Goal: Information Seeking & Learning: Understand process/instructions

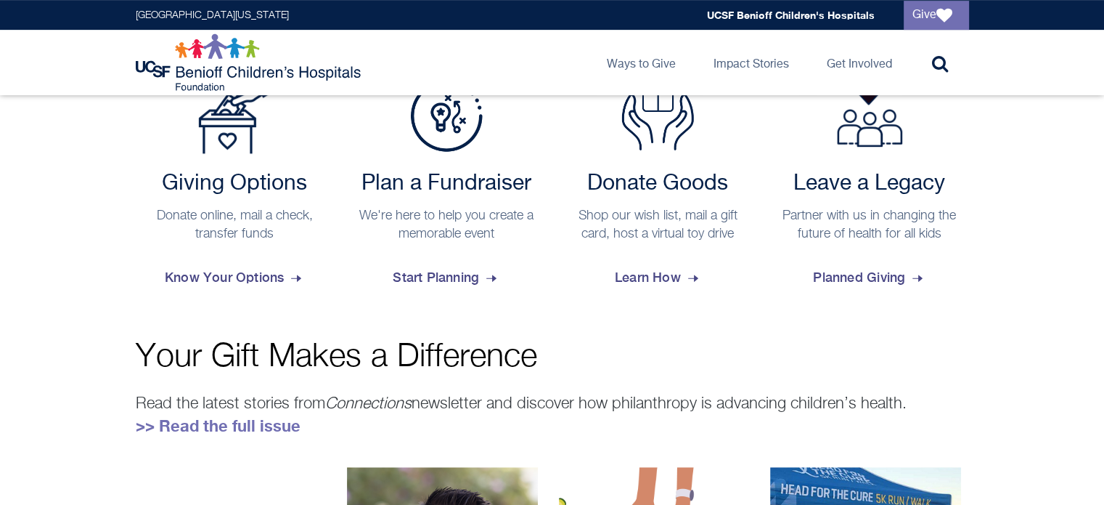
scroll to position [615, 0]
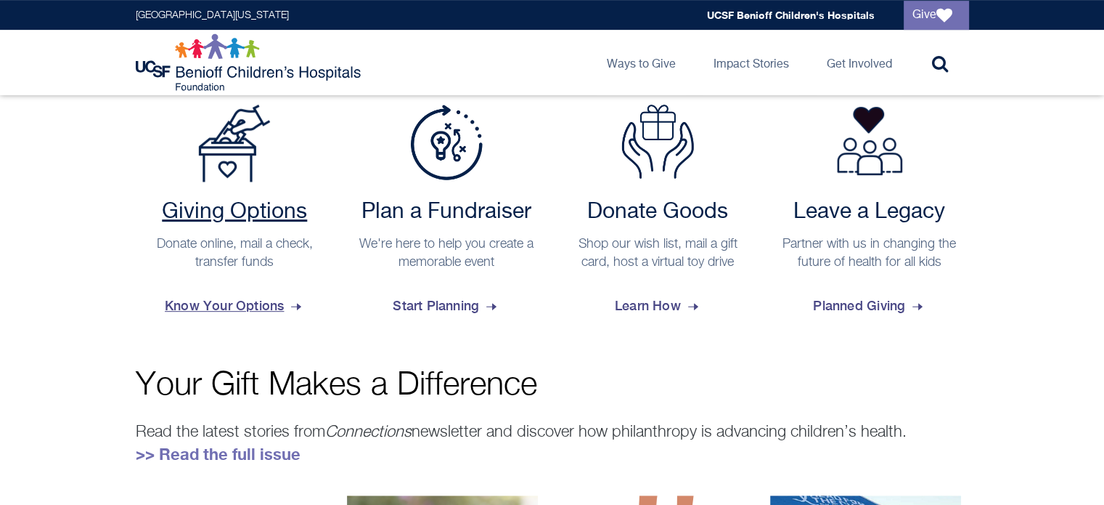
click at [200, 306] on span "Know Your Options" at bounding box center [234, 305] width 139 height 39
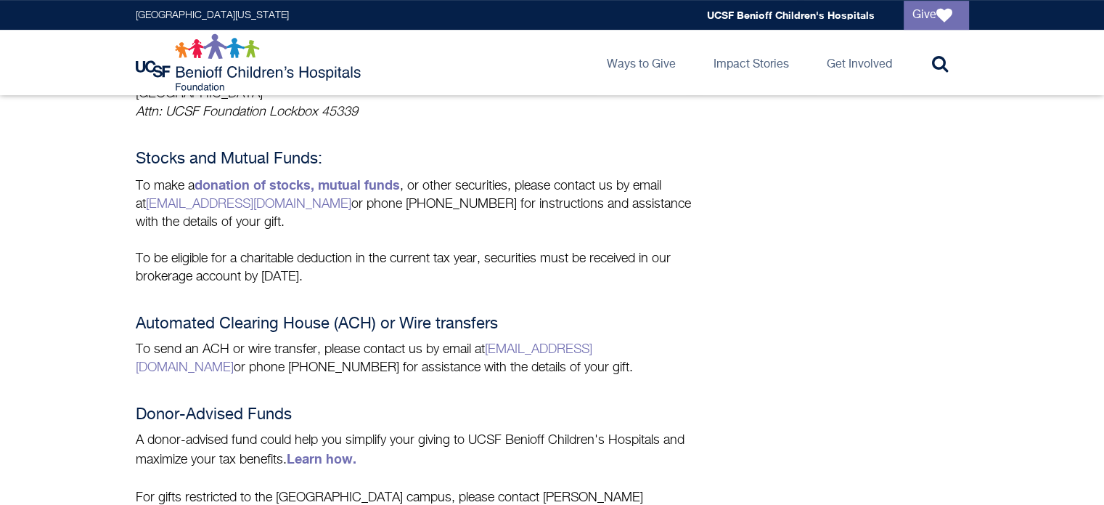
scroll to position [610, 0]
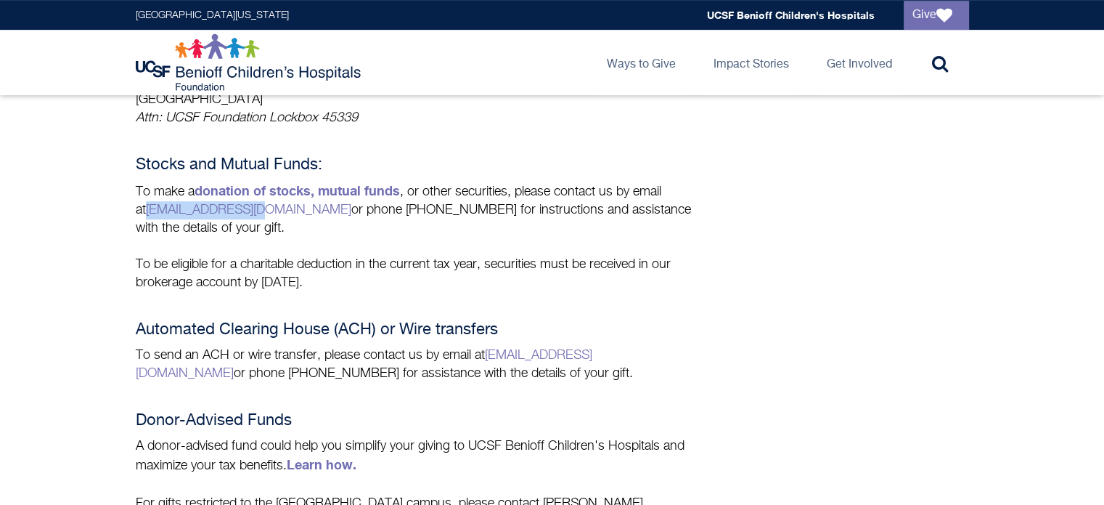
drag, startPoint x: 129, startPoint y: 207, endPoint x: 232, endPoint y: 214, distance: 103.4
click at [232, 214] on div "Payment Choices Give where it's needed most or designate your gift to any child…" at bounding box center [553, 266] width 860 height 1300
copy link "[EMAIL_ADDRESS][DOMAIN_NAME]"
